Goal: Task Accomplishment & Management: Use online tool/utility

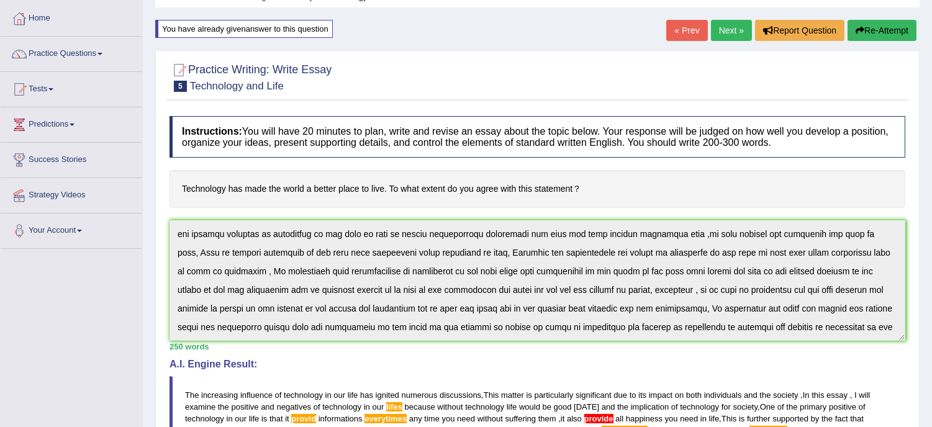
scroll to position [48, 0]
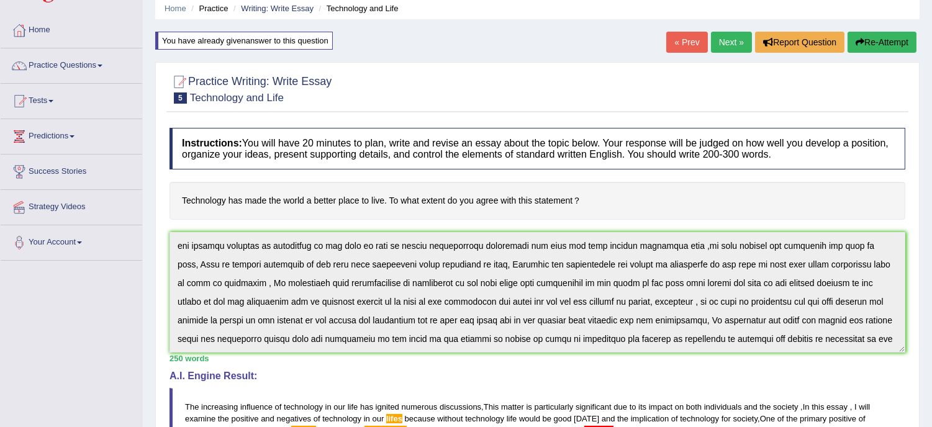
click at [734, 34] on link "Next »" at bounding box center [731, 42] width 41 height 21
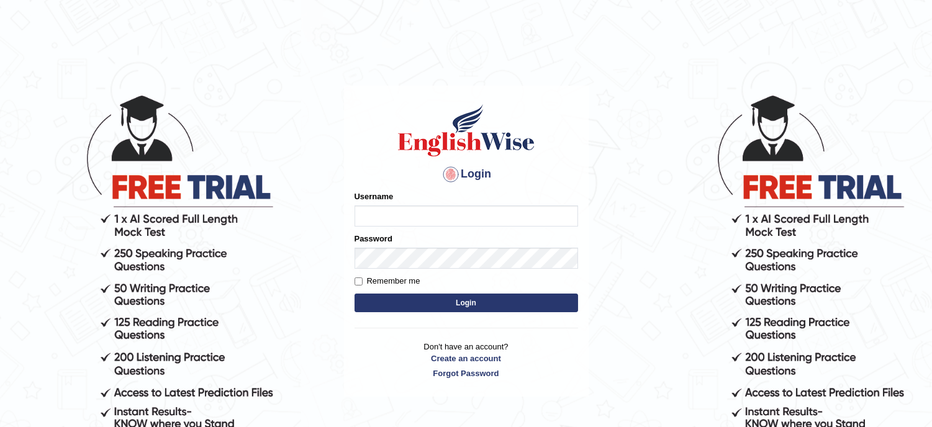
type input "lambertayeligiliga_Englishwise"
click at [472, 309] on button "Login" at bounding box center [467, 303] width 224 height 19
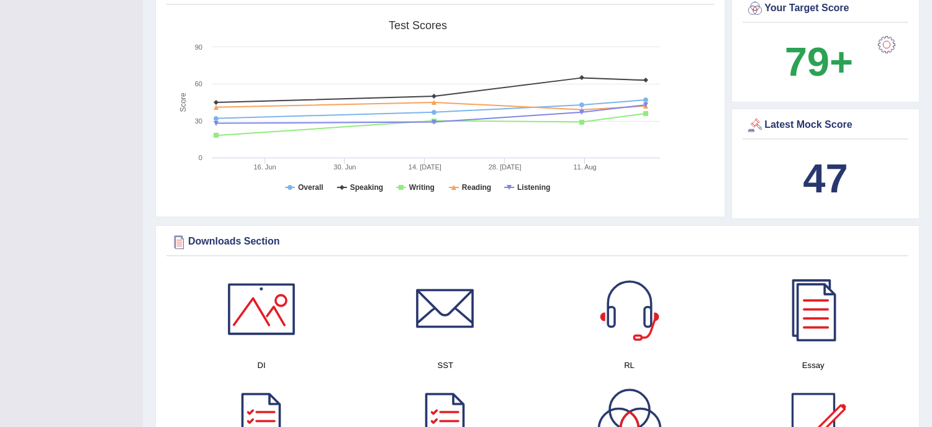
scroll to position [506, 0]
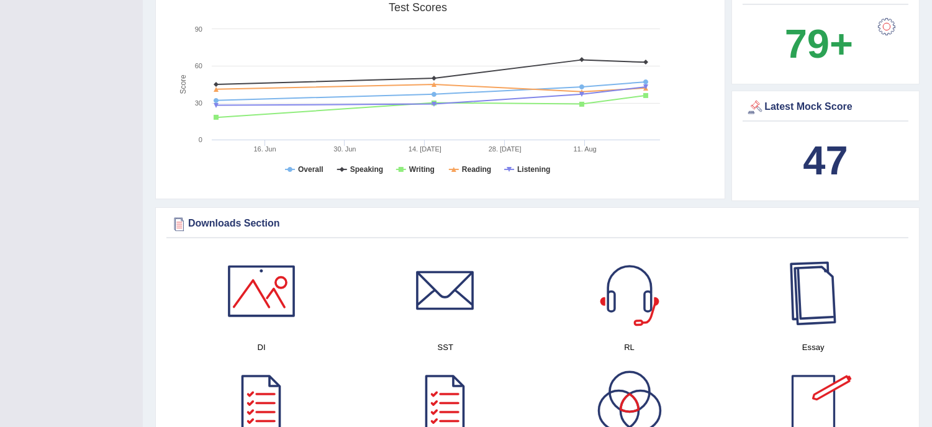
click at [806, 318] on div at bounding box center [813, 291] width 87 height 87
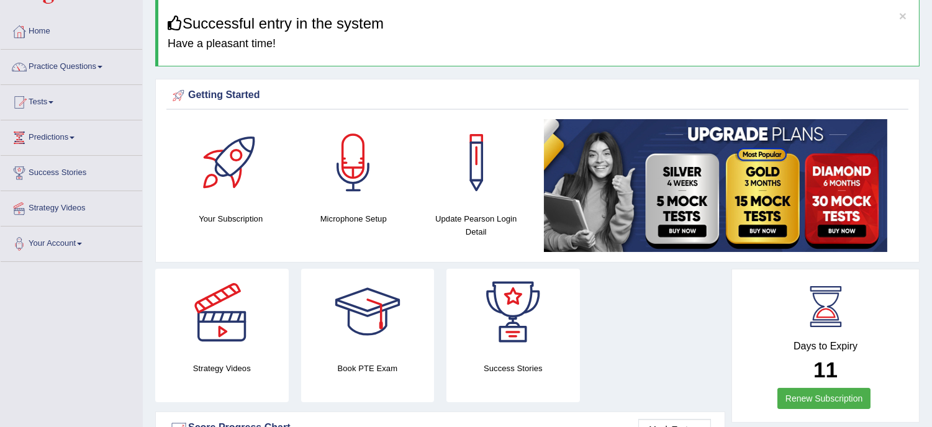
scroll to position [36, 0]
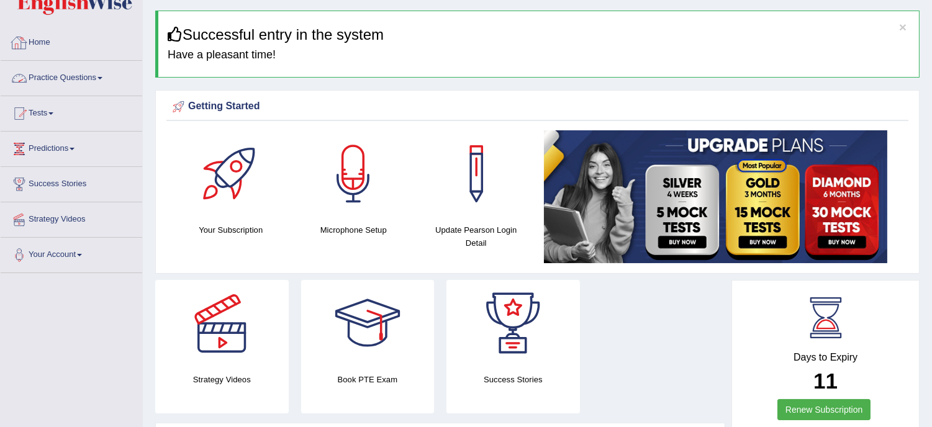
click at [65, 71] on link "Practice Questions" at bounding box center [72, 76] width 142 height 31
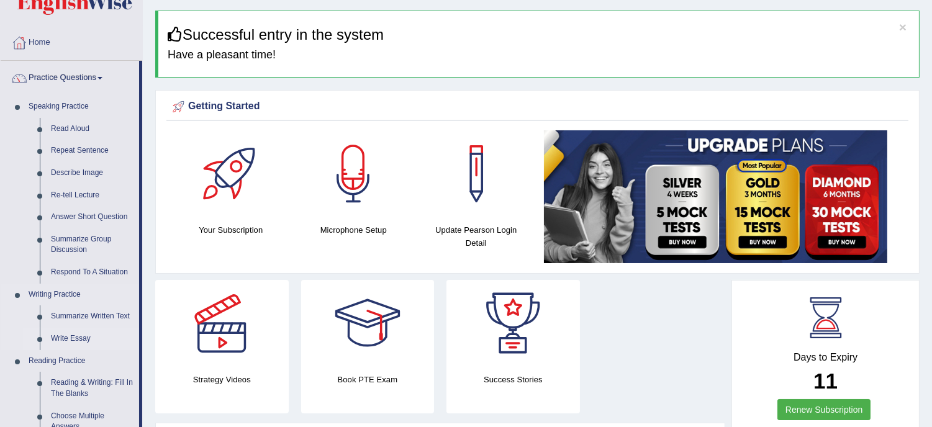
click at [76, 337] on link "Write Essay" at bounding box center [92, 339] width 94 height 22
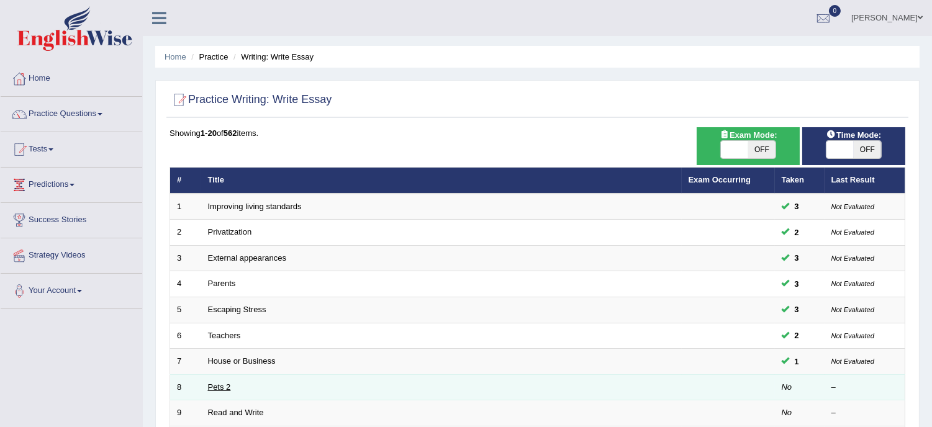
click at [228, 383] on link "Pets 2" at bounding box center [219, 387] width 23 height 9
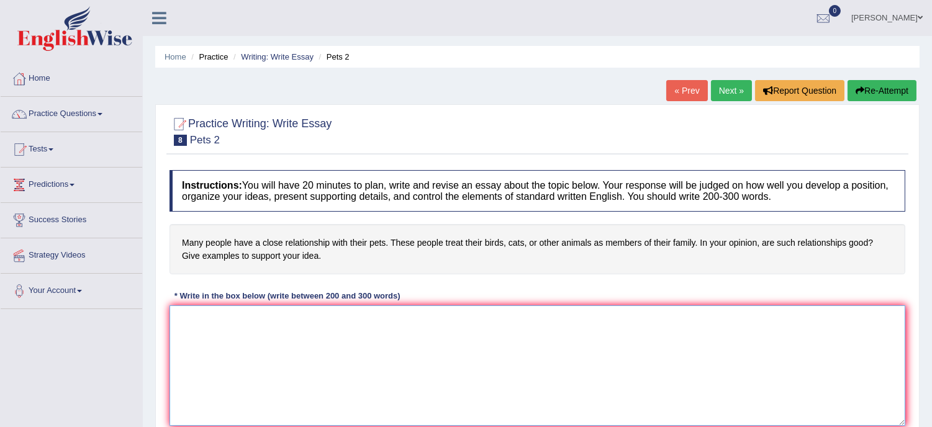
click at [189, 315] on textarea at bounding box center [538, 366] width 736 height 121
type textarea "T"
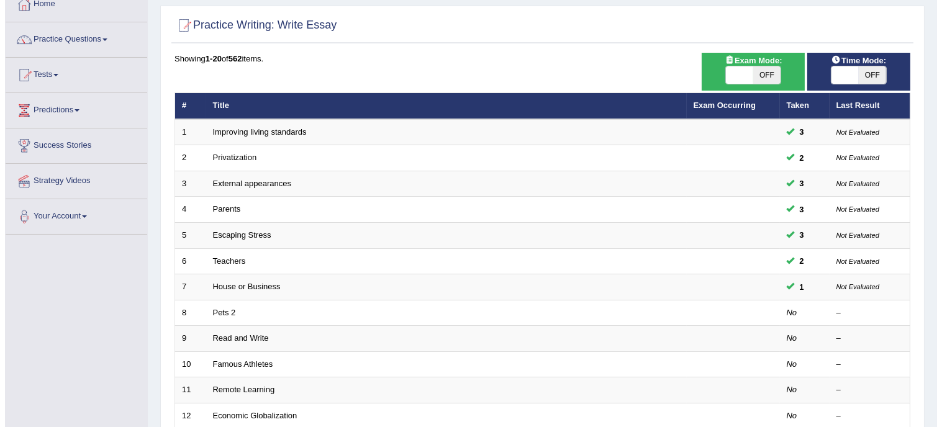
scroll to position [83, 0]
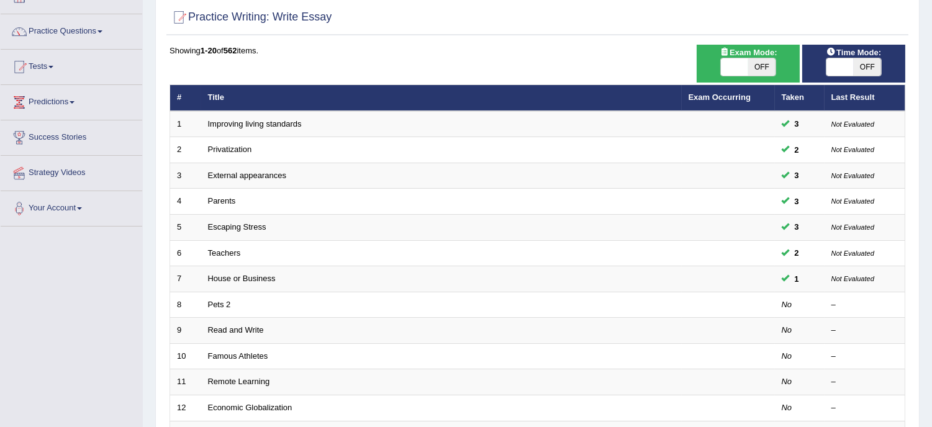
click at [867, 62] on span "OFF" at bounding box center [867, 66] width 27 height 17
checkbox input "true"
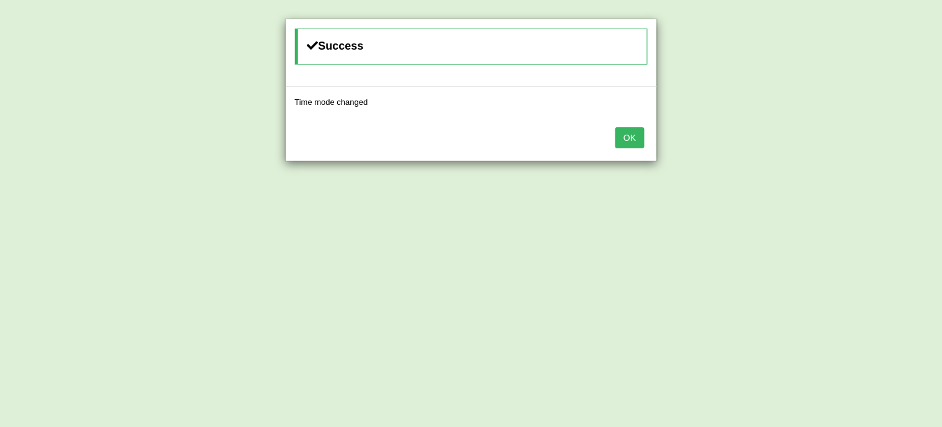
click at [629, 139] on button "OK" at bounding box center [630, 137] width 29 height 21
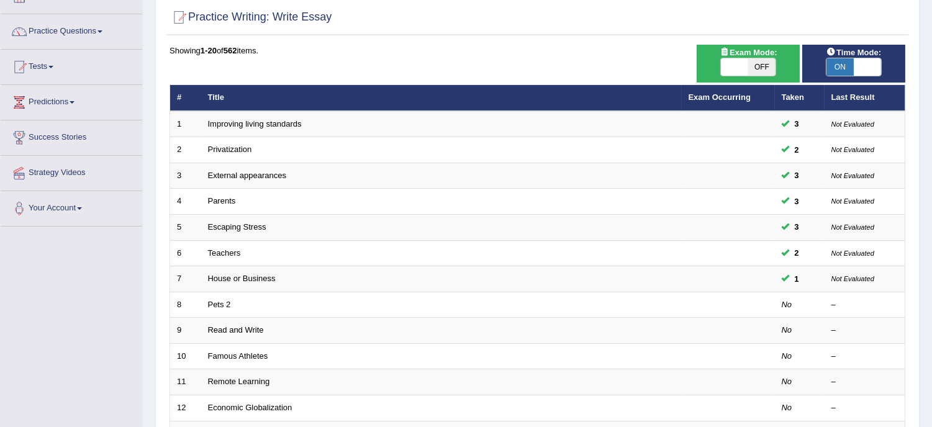
click at [762, 60] on span "OFF" at bounding box center [762, 66] width 27 height 17
checkbox input "true"
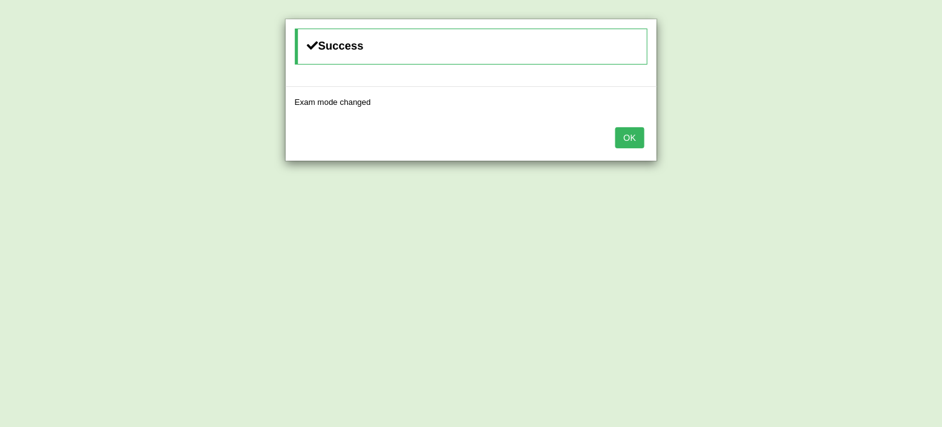
click at [640, 131] on button "OK" at bounding box center [630, 137] width 29 height 21
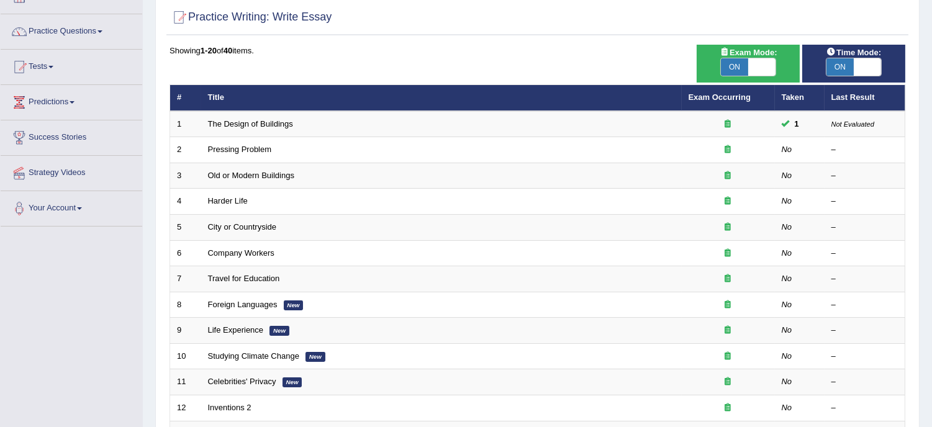
click at [928, 423] on div "Home Practice Writing: Write Essay Practice Writing: Write Essay Time Mode: ON …" at bounding box center [537, 312] width 789 height 791
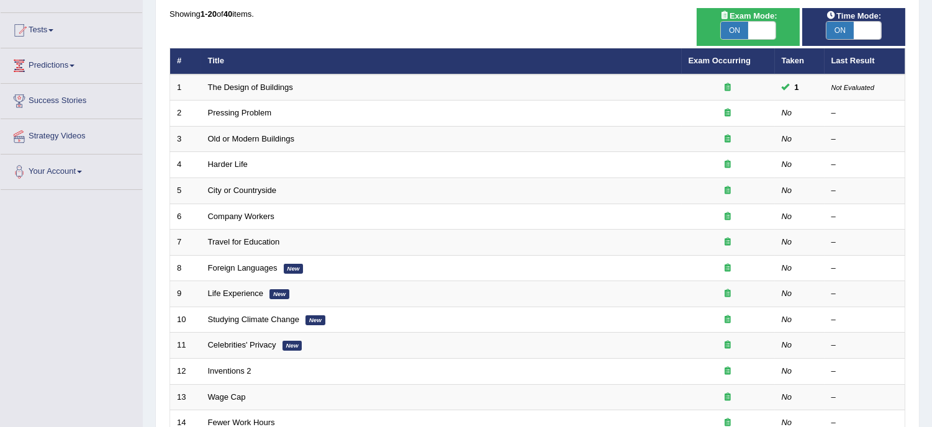
scroll to position [119, 0]
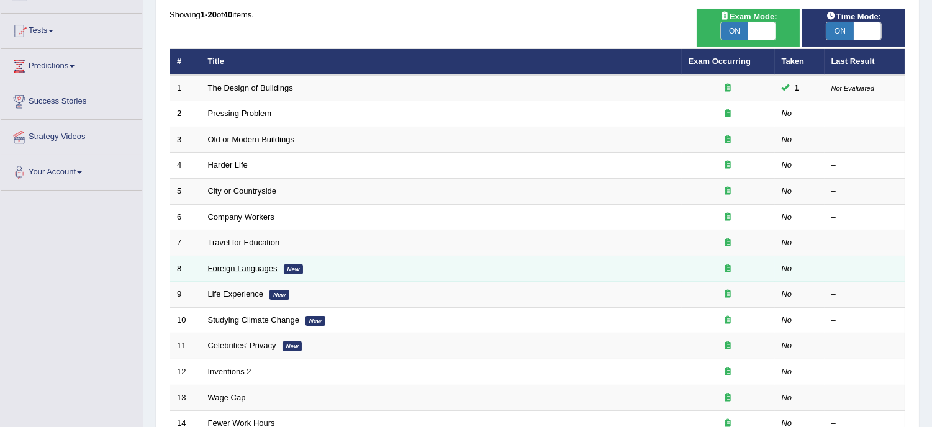
click at [274, 269] on link "Foreign Languages" at bounding box center [243, 268] width 70 height 9
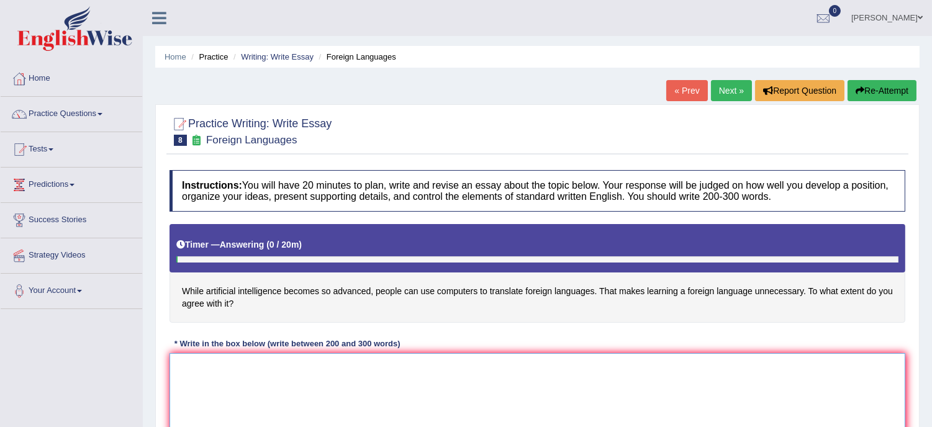
click at [245, 368] on textarea at bounding box center [538, 413] width 736 height 121
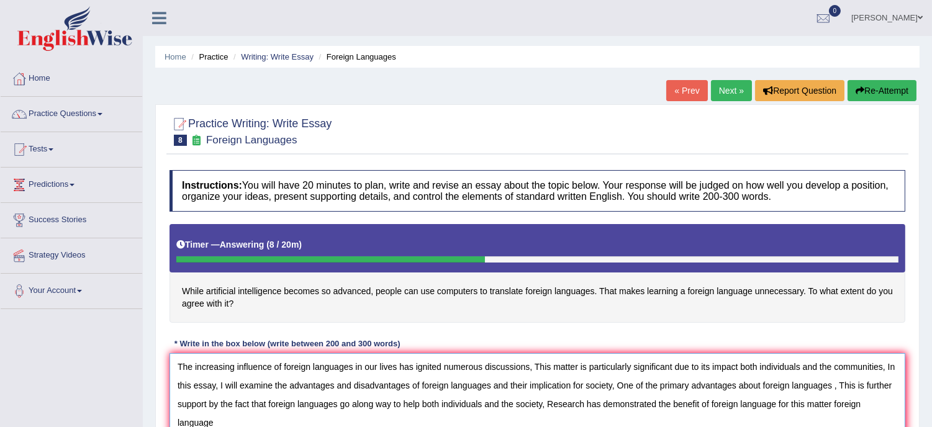
scroll to position [1, 0]
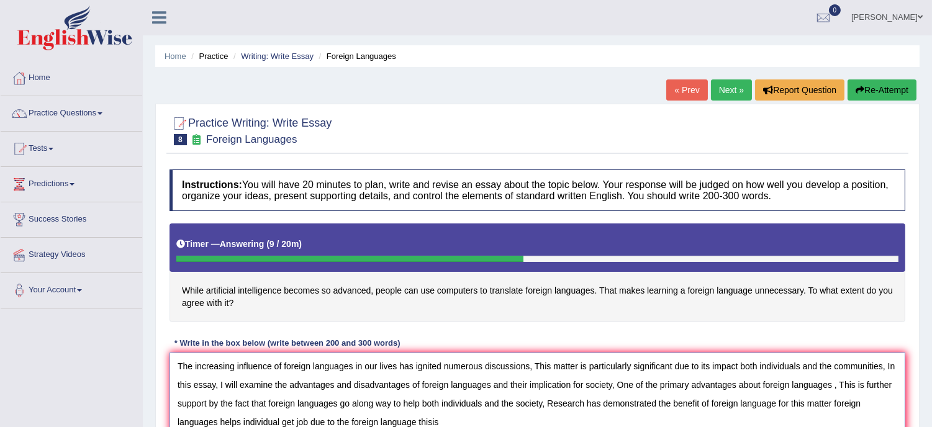
click at [435, 423] on textarea "The increasing influence of foreign languages in our lives has ignited numerous…" at bounding box center [538, 413] width 736 height 121
click at [430, 424] on textarea "The increasing influence of foreign languages in our lives has ignited numerous…" at bounding box center [538, 413] width 736 height 121
click at [431, 421] on textarea "The increasing influence of foreign languages in our lives has ignited numerous…" at bounding box center [538, 413] width 736 height 121
click at [457, 407] on textarea "The increasing influence of foreign languages in our lives has ignited numerous…" at bounding box center [538, 413] width 736 height 121
click at [444, 423] on textarea "The increasing influence of foreign languages in our lives has ignited numerous…" at bounding box center [538, 413] width 736 height 121
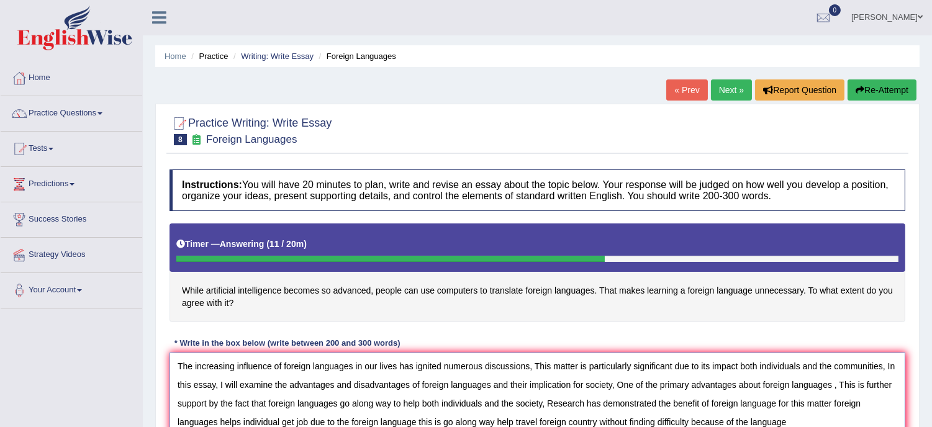
scroll to position [224, 0]
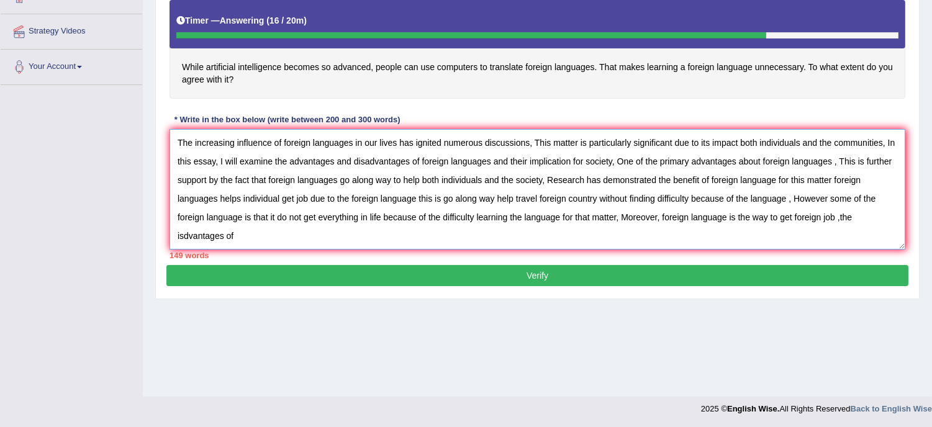
click at [180, 237] on textarea "The increasing influence of foreign languages in our lives has ignited numerous…" at bounding box center [538, 189] width 736 height 121
click at [177, 234] on textarea "The increasing influence of foreign languages in our lives has ignited numerous…" at bounding box center [538, 189] width 736 height 121
click at [270, 232] on textarea "The increasing influence of foreign languages in our lives has ignited numerous…" at bounding box center [538, 189] width 736 height 121
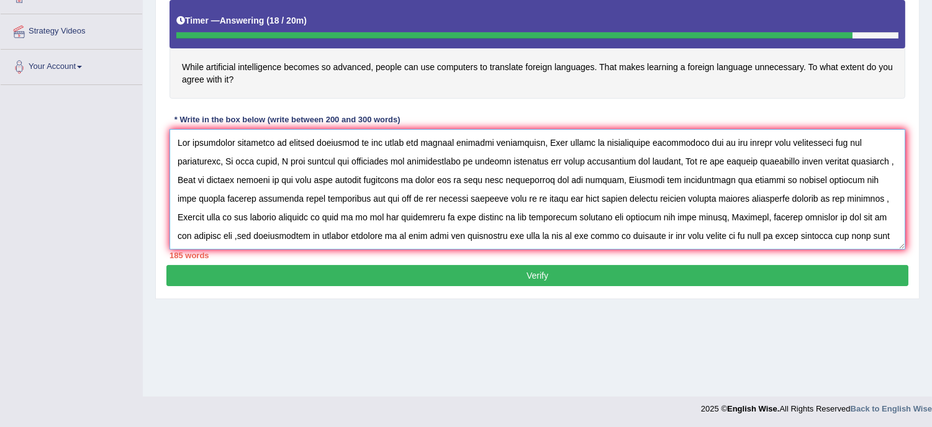
scroll to position [10, 0]
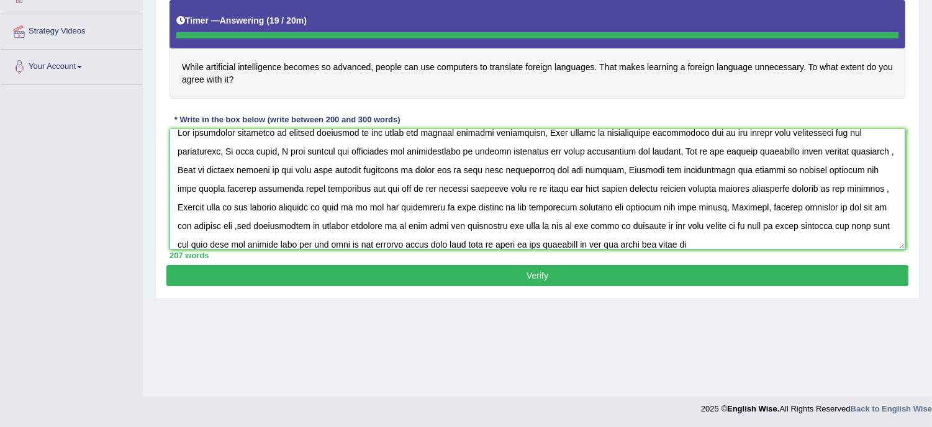
type textarea "The increasing influence of foreign languages in our lives has ignited numerous…"
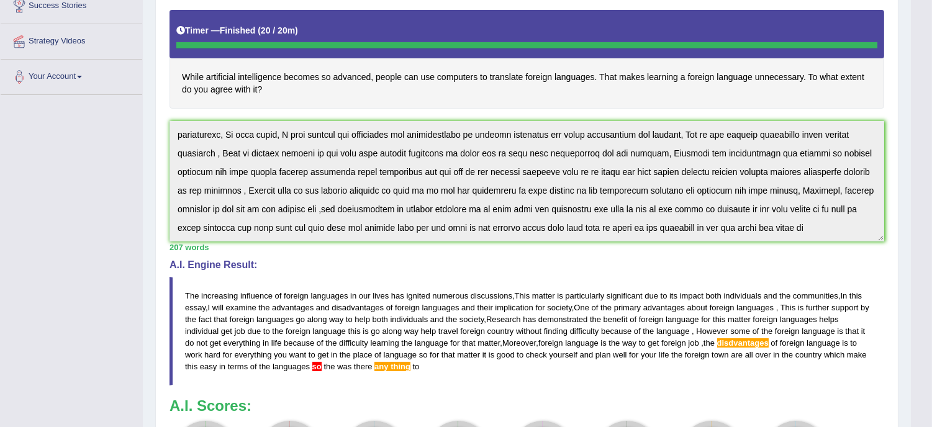
scroll to position [0, 0]
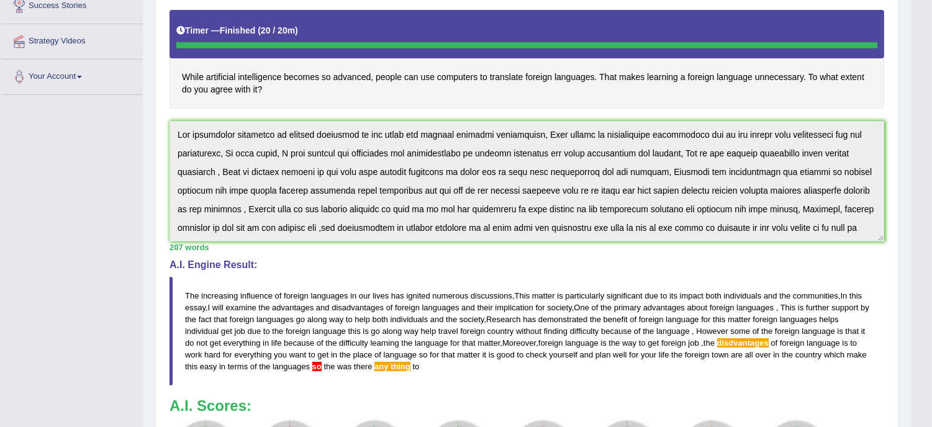
click at [385, 257] on div "Instructions: You will have 20 minutes to plan, write and revise an essay about…" at bounding box center [526, 227] width 721 height 555
